Goal: Task Accomplishment & Management: Use online tool/utility

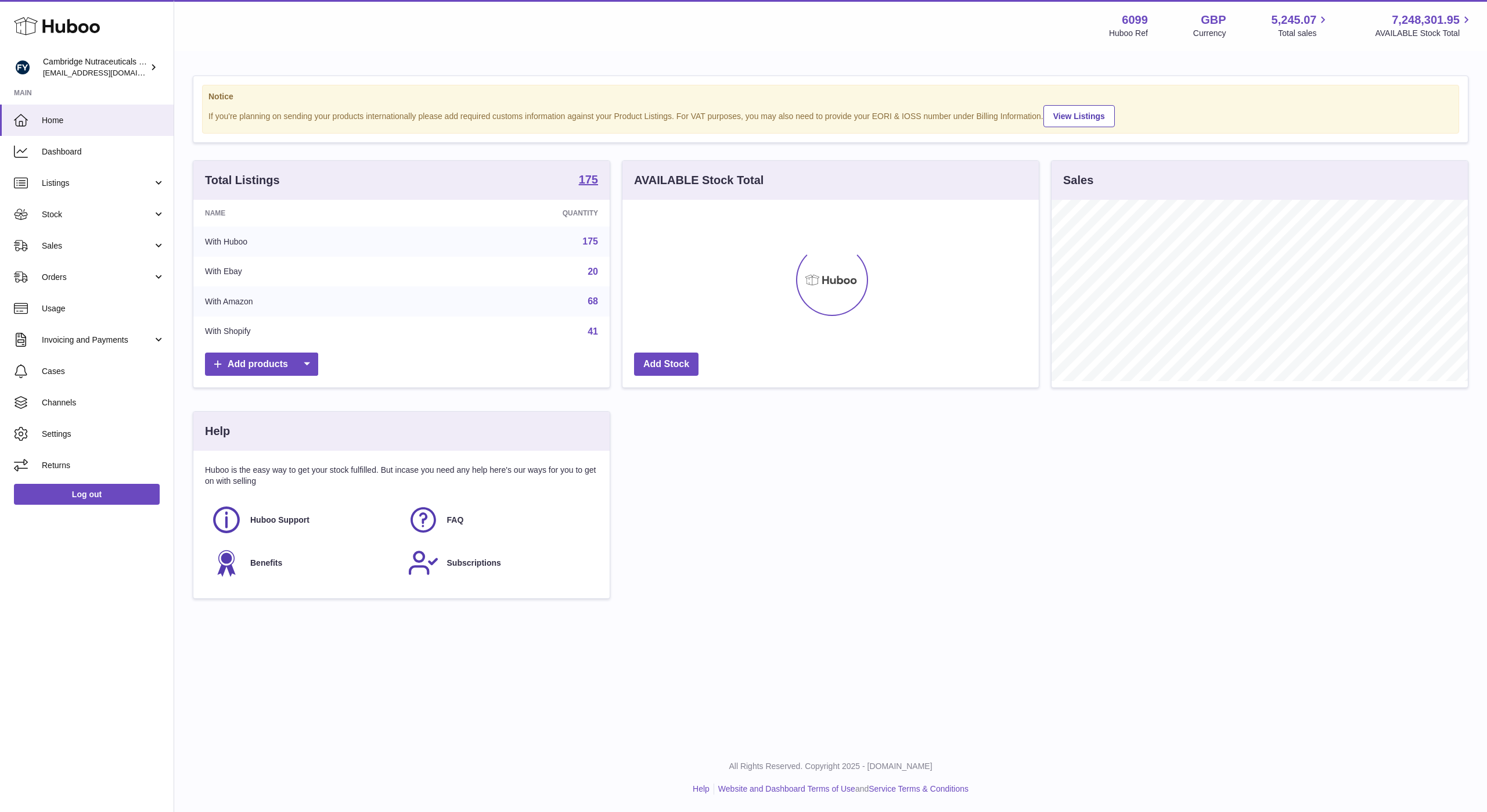
scroll to position [181, 416]
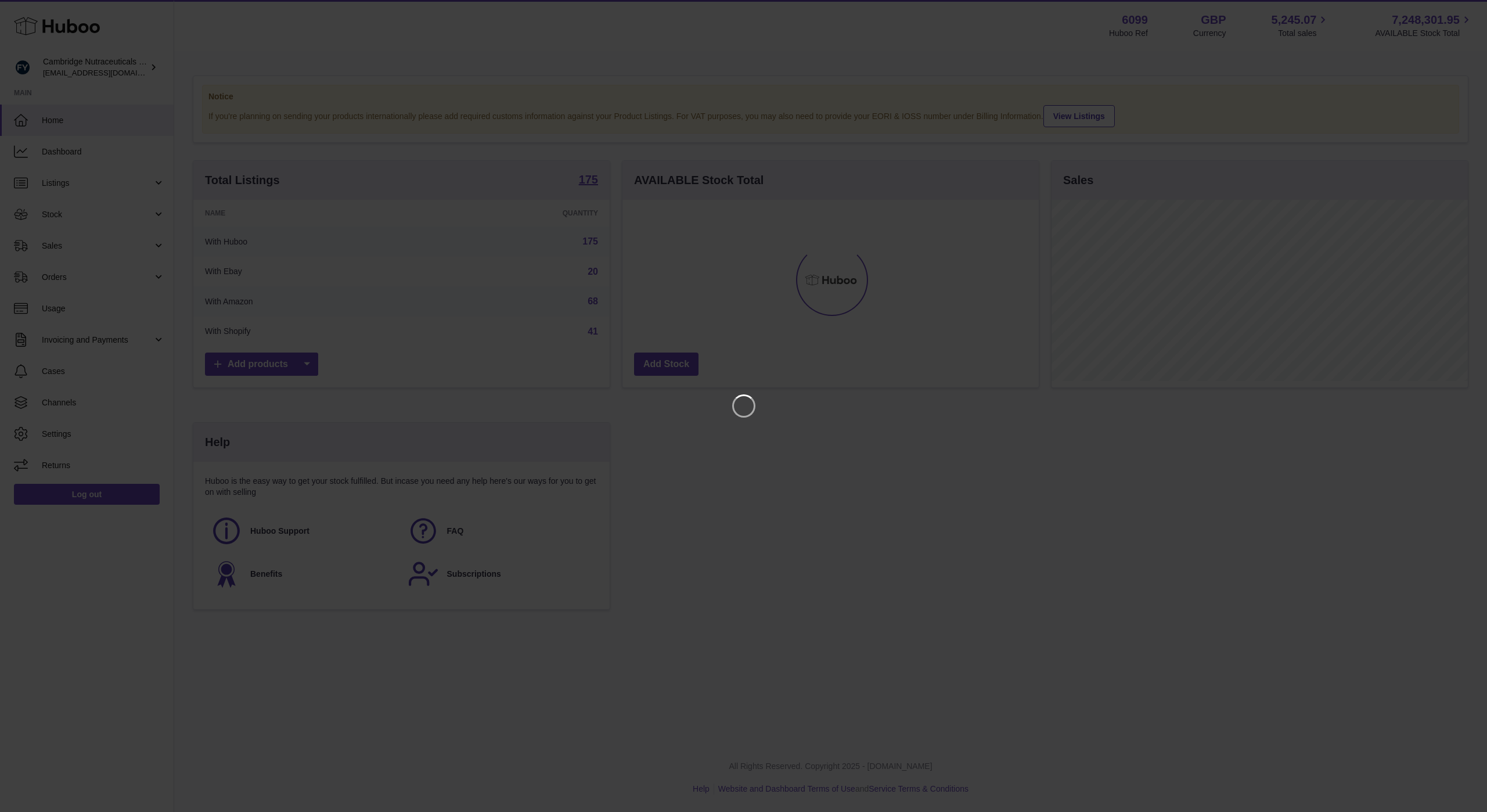
click at [67, 163] on iframe at bounding box center [744, 406] width 1441 height 765
click at [1458, 10] on icon "Close" at bounding box center [1458, 10] width 10 height 10
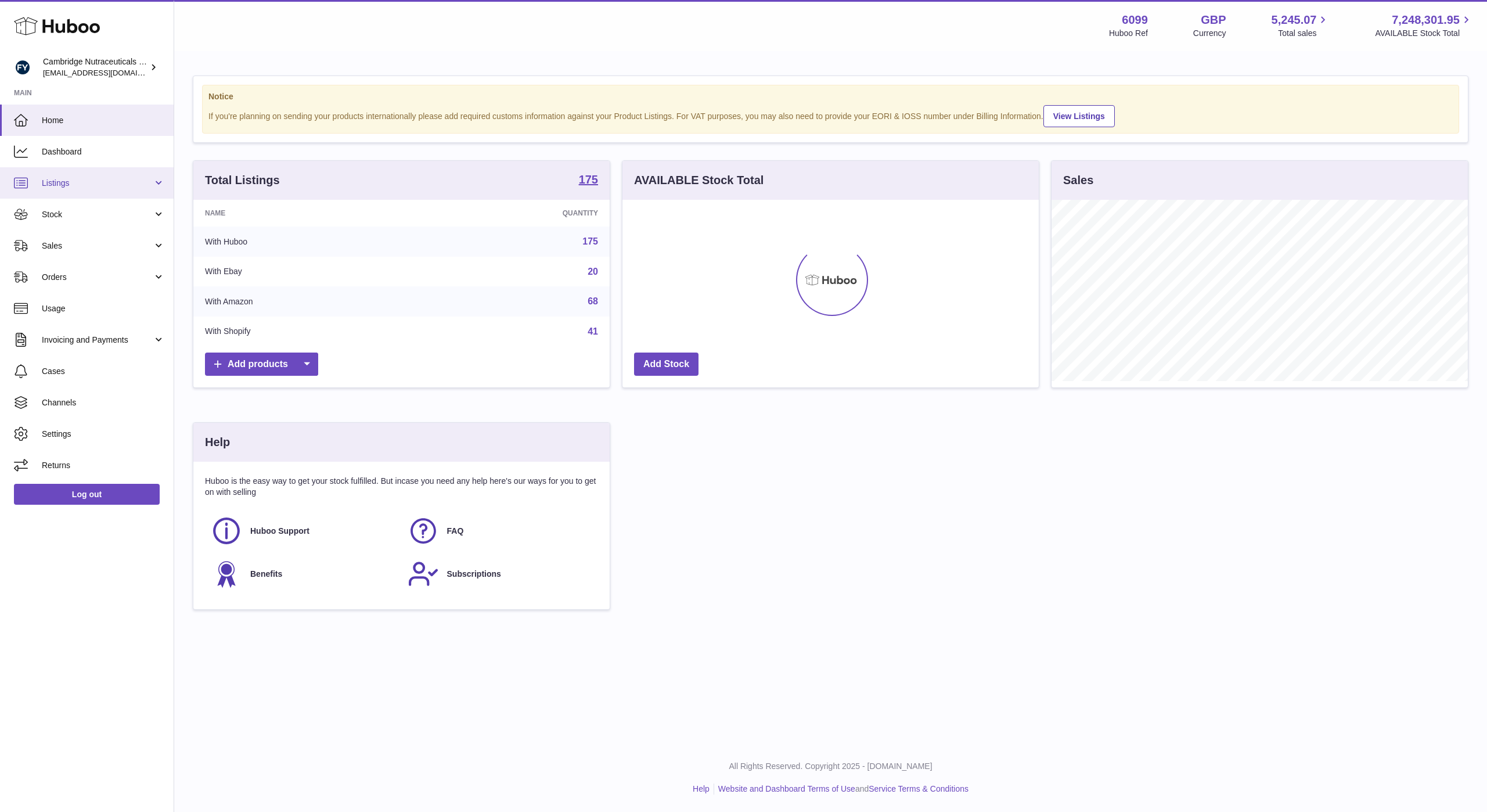
click at [91, 183] on span "Listings" at bounding box center [97, 183] width 111 height 11
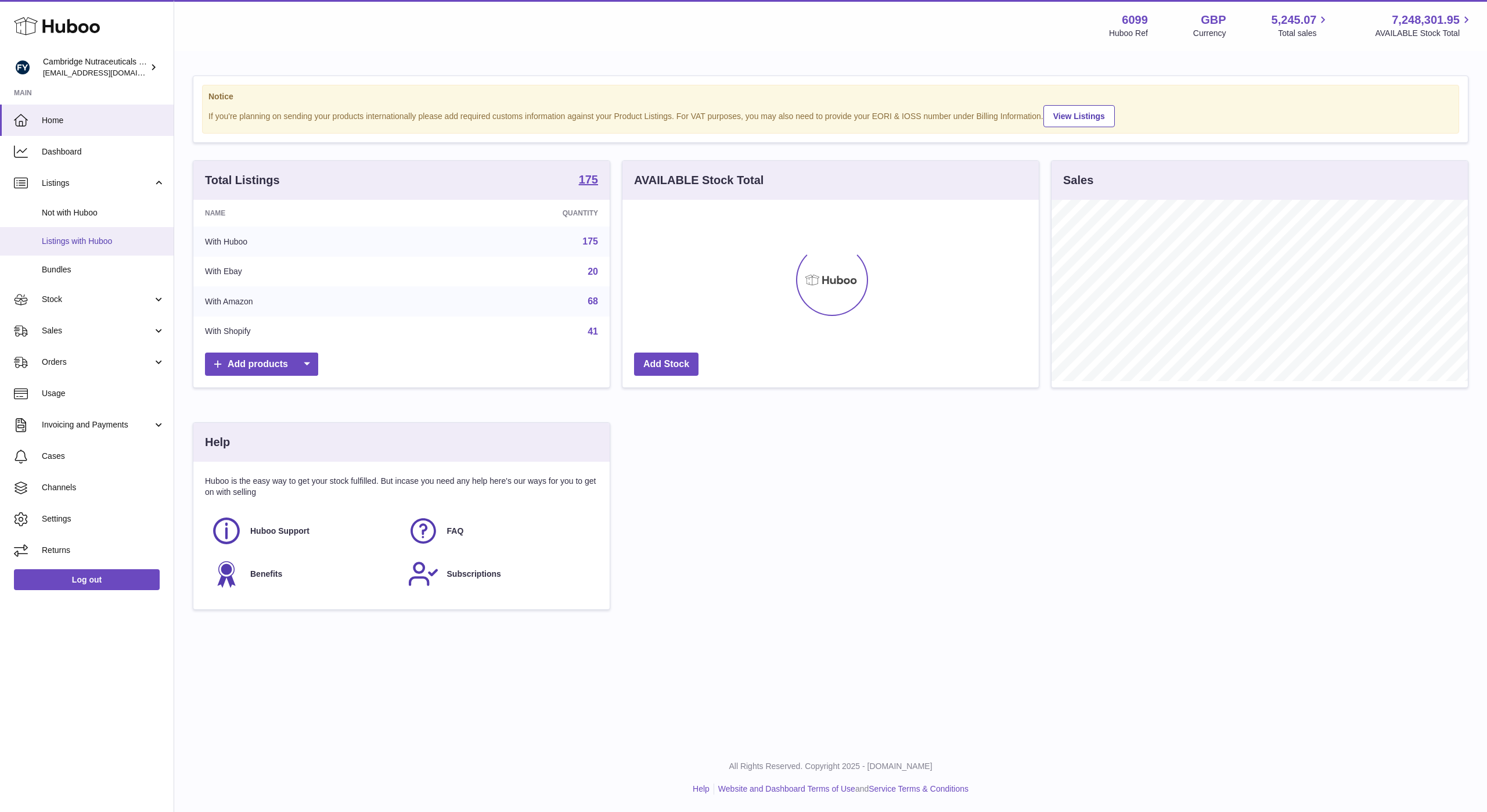
click at [83, 239] on span "Listings with Huboo" at bounding box center [104, 241] width 123 height 11
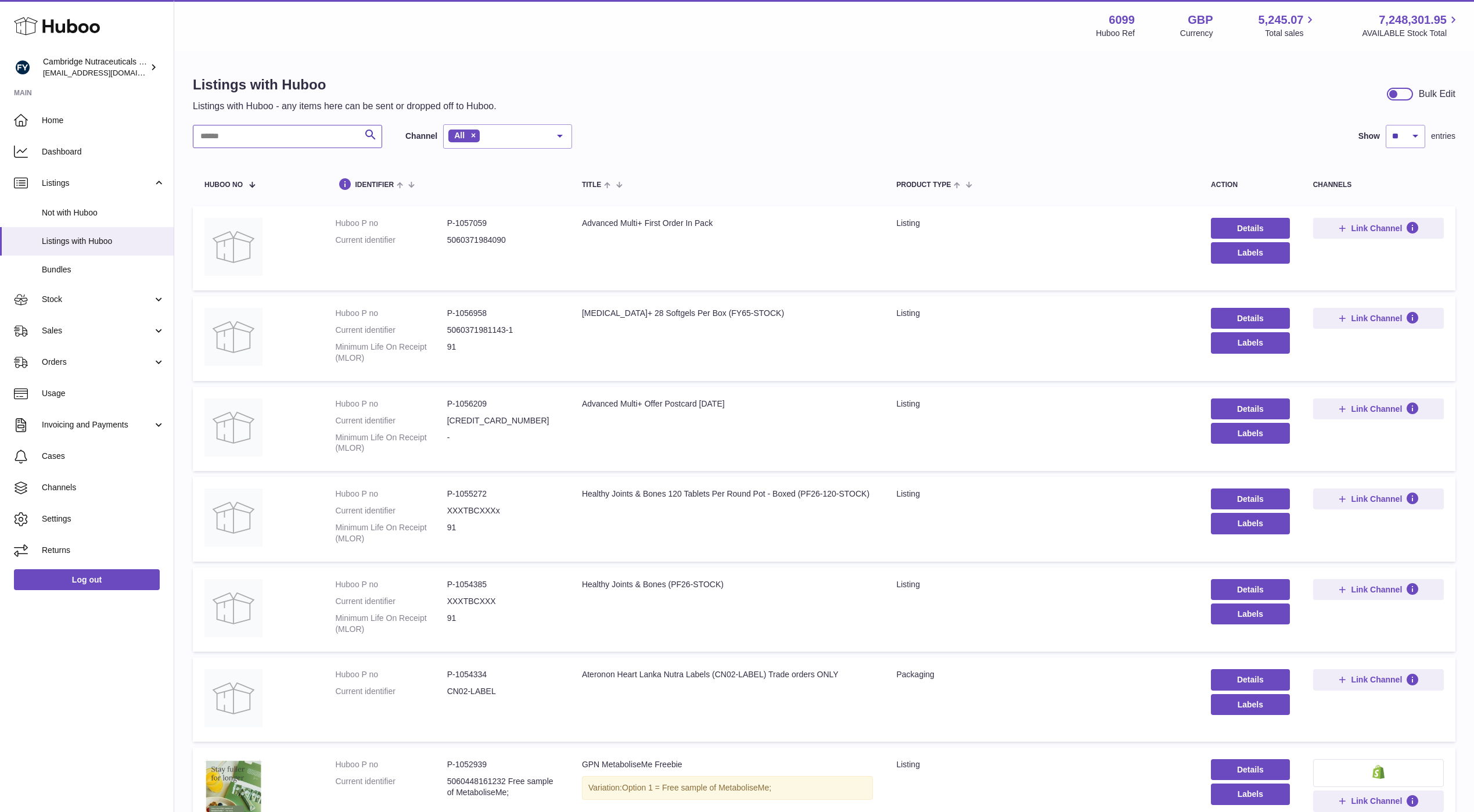
click at [304, 141] on input "text" at bounding box center [287, 136] width 189 height 23
type input "**********"
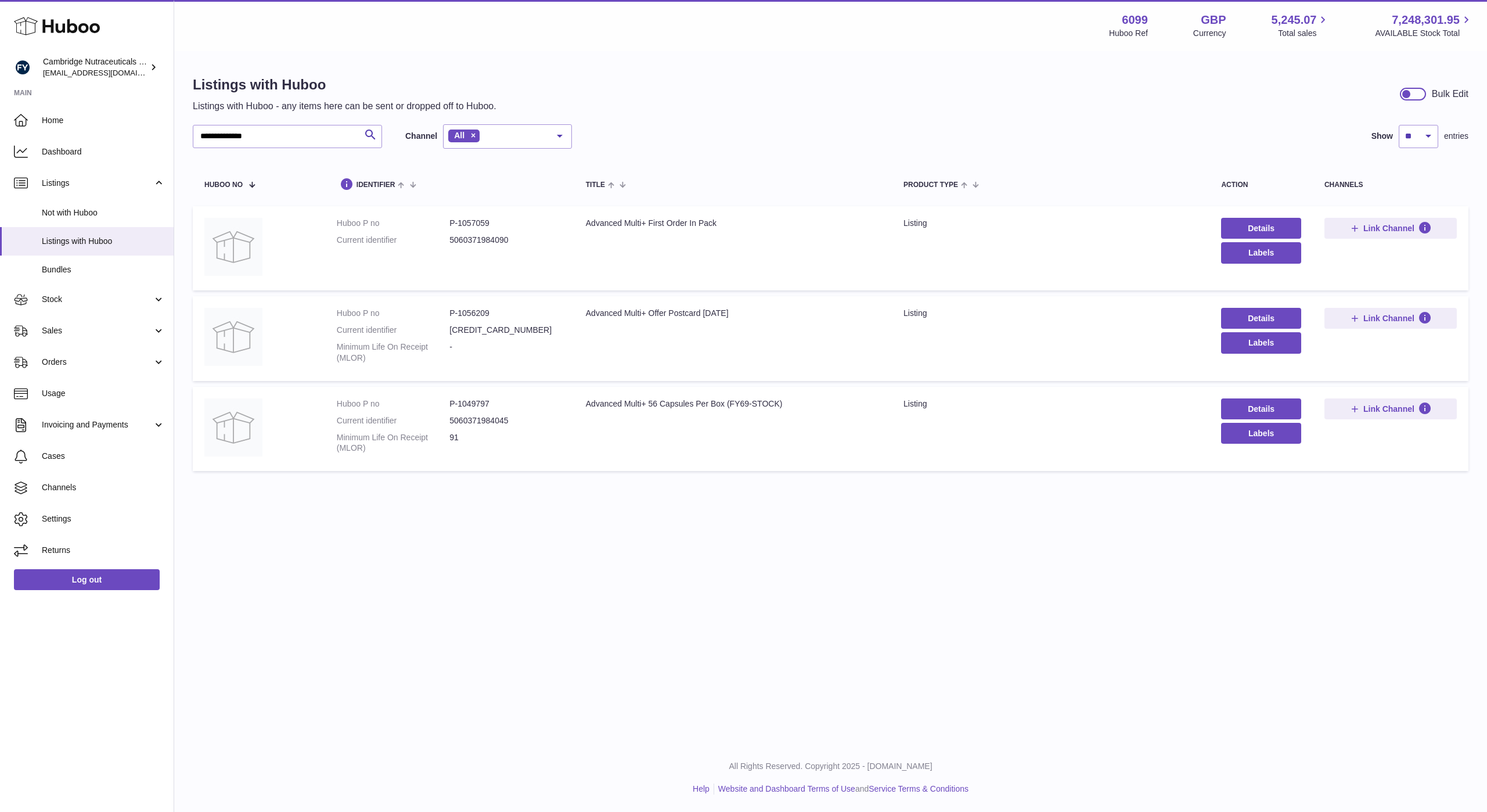
click at [576, 405] on td "Title Advanced Multi+ 56 Capsules Per Box (FY69-STOCK)" at bounding box center [733, 429] width 318 height 85
click at [1381, 411] on span "Link Channel" at bounding box center [1389, 408] width 51 height 10
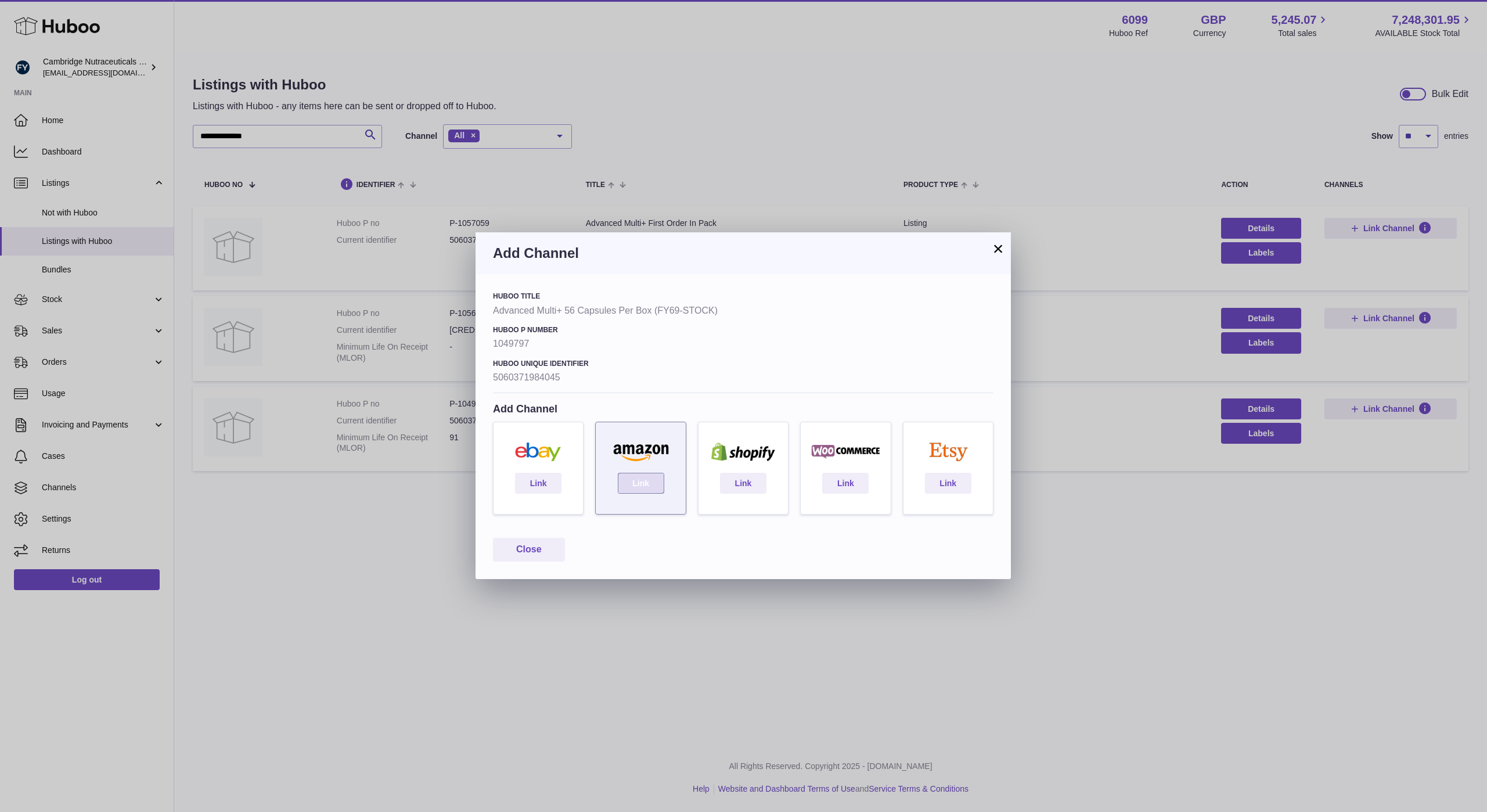
click at [632, 491] on link "Link" at bounding box center [641, 483] width 47 height 21
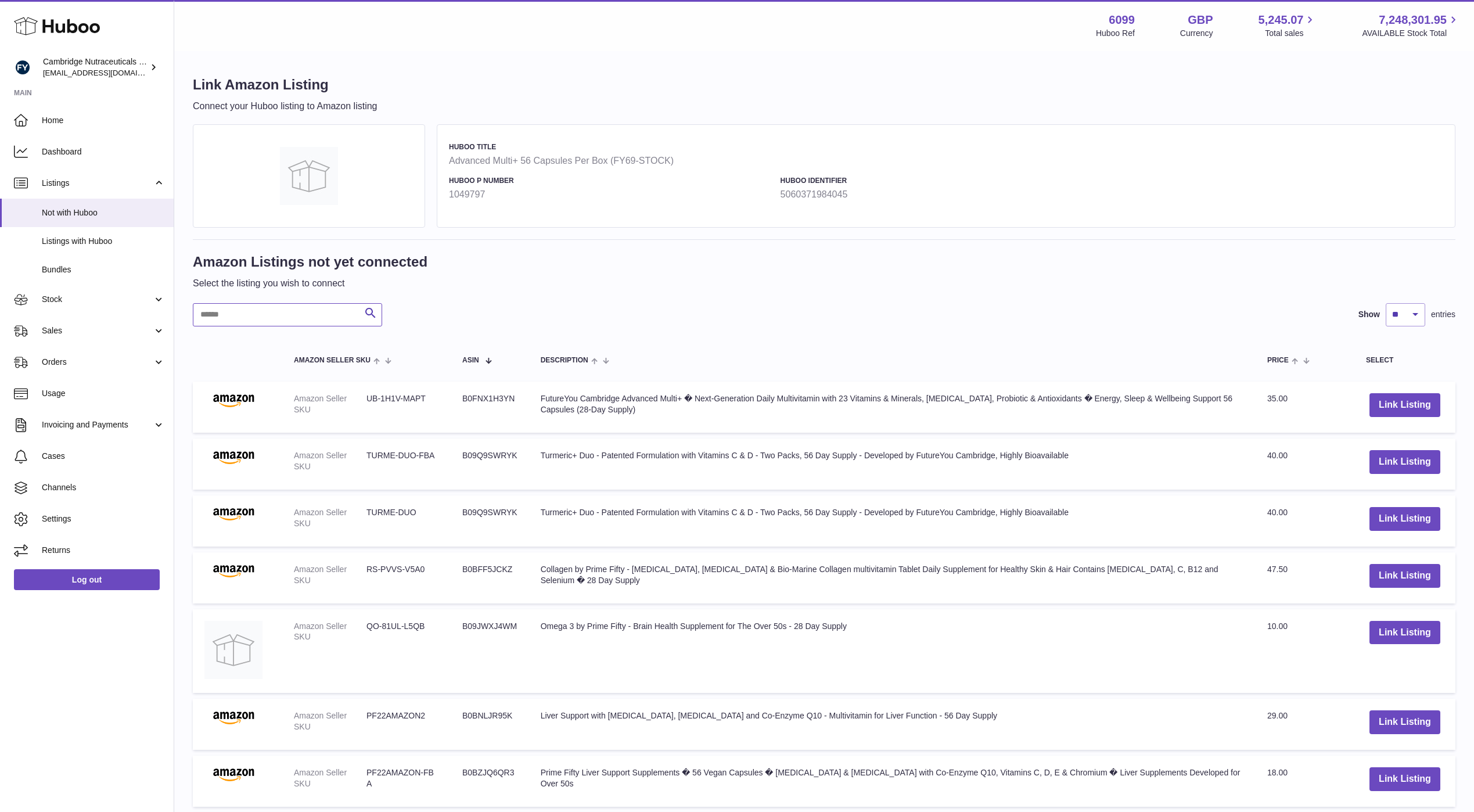
click at [301, 316] on input "text" at bounding box center [287, 315] width 189 height 23
click at [275, 313] on input "text" at bounding box center [287, 315] width 189 height 23
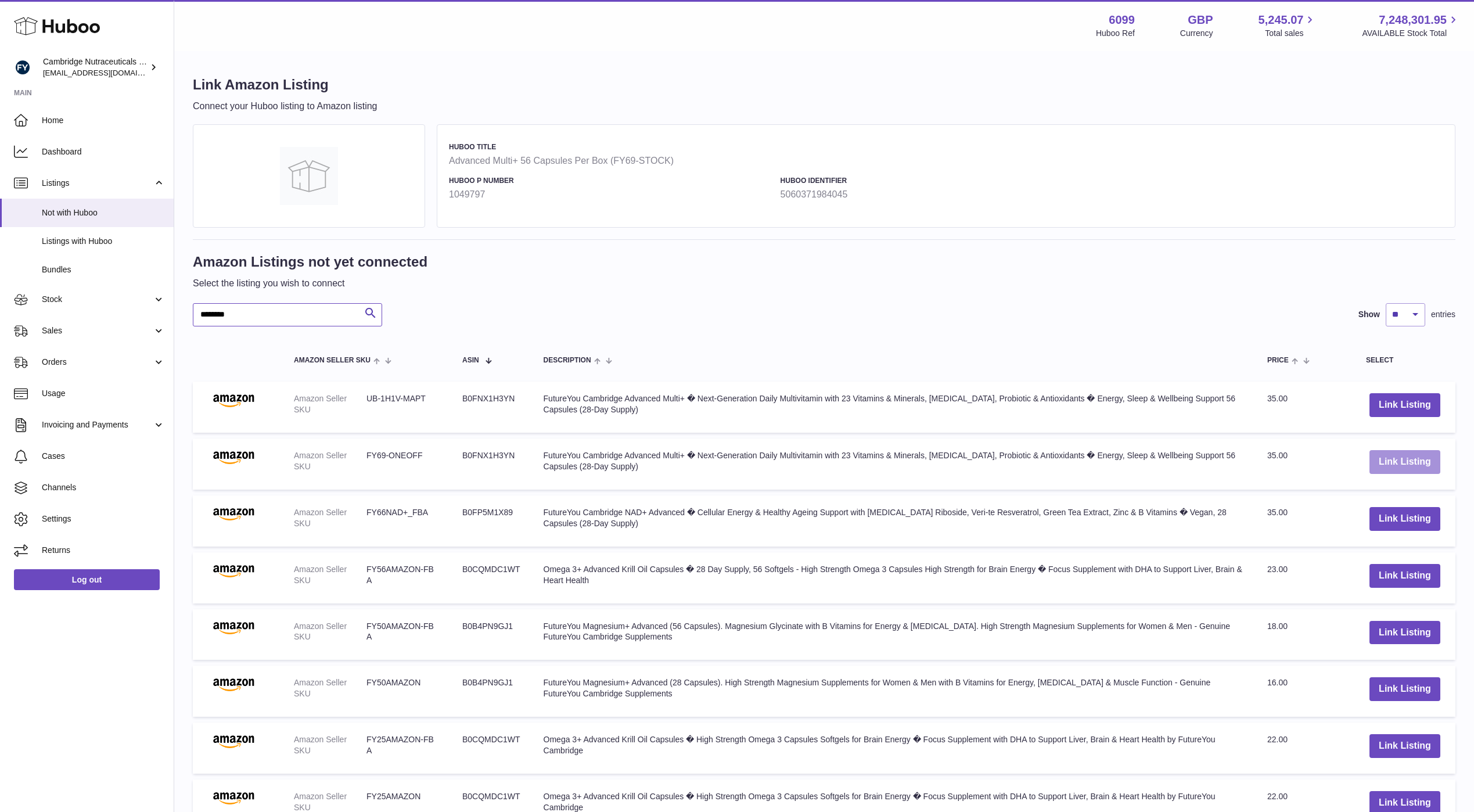
type input "********"
click at [1400, 464] on button "Link Listing" at bounding box center [1405, 462] width 71 height 24
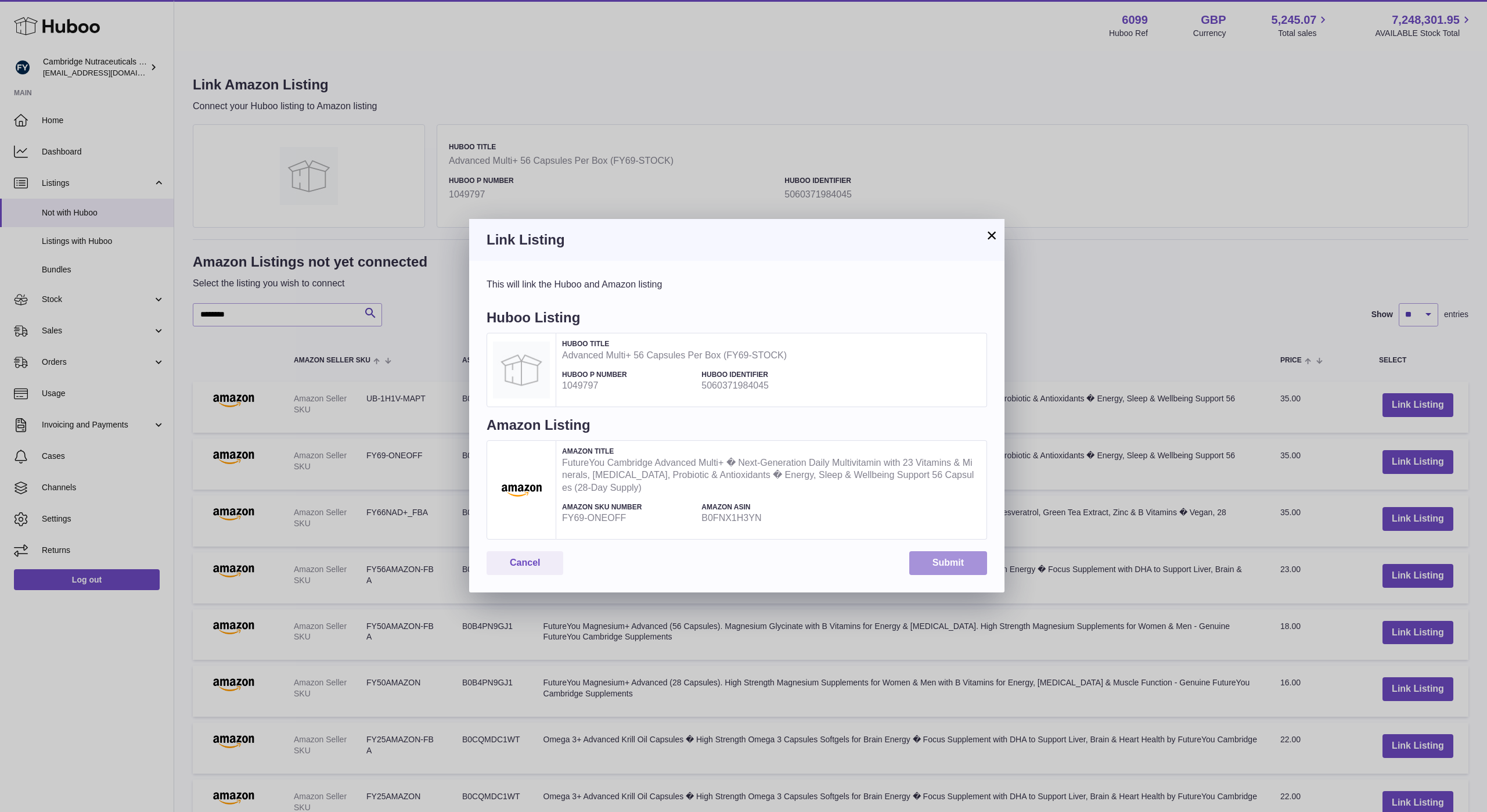
click at [933, 565] on button "Submit" at bounding box center [948, 563] width 78 height 24
